Goal: Find specific page/section: Find specific page/section

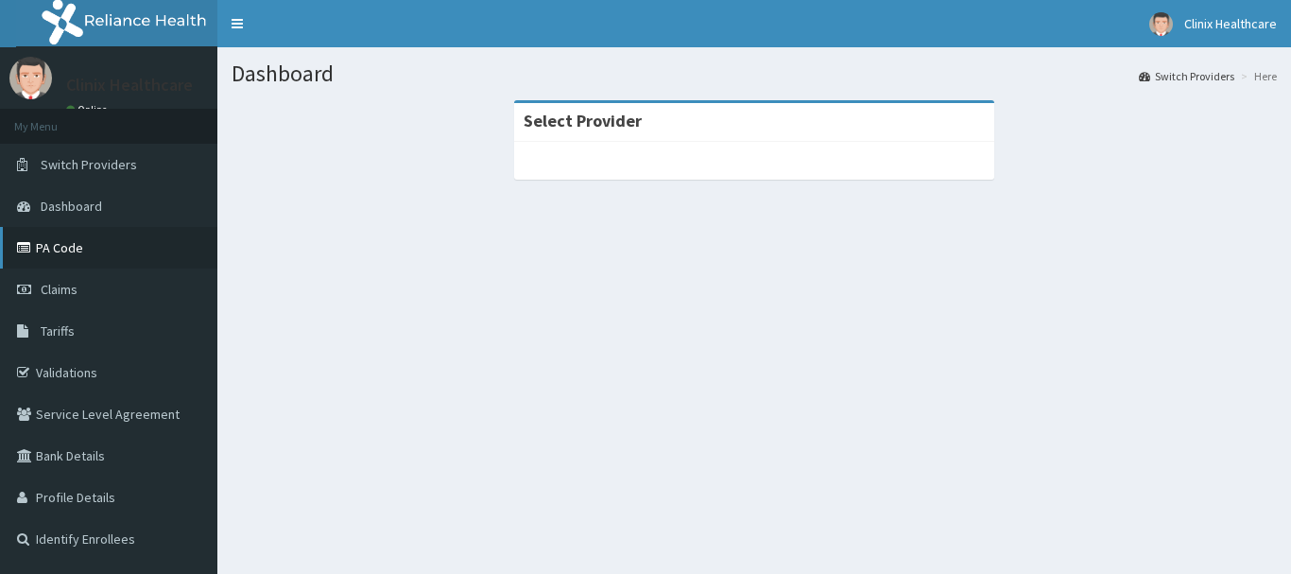
click at [87, 261] on link "PA Code" at bounding box center [108, 248] width 217 height 42
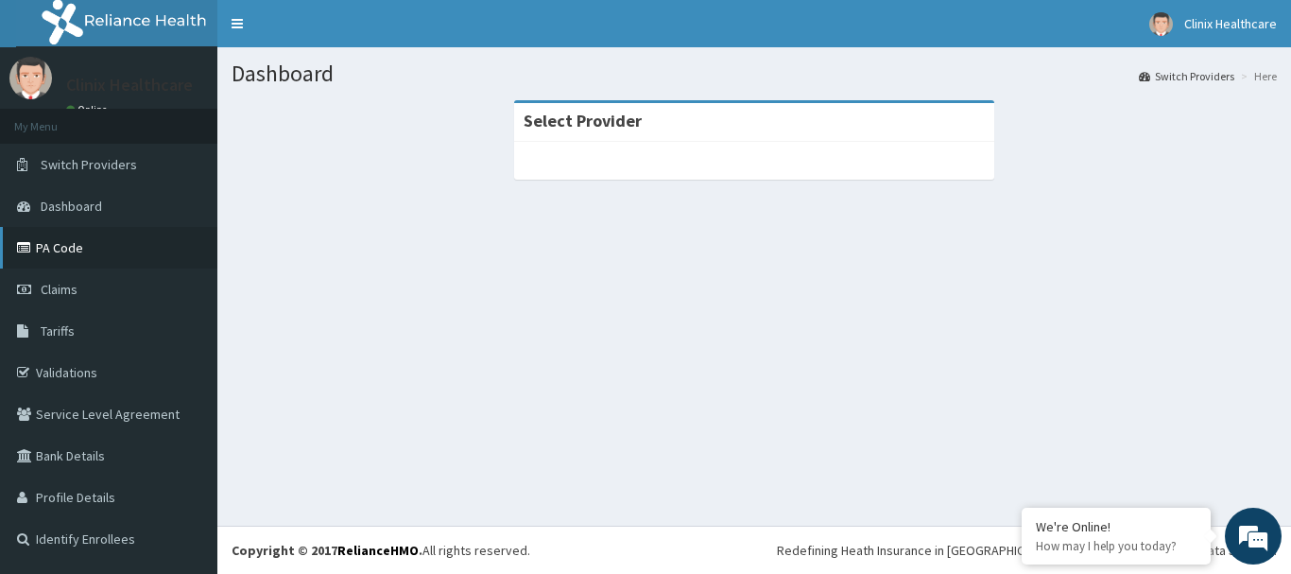
click at [73, 257] on link "PA Code" at bounding box center [108, 248] width 217 height 42
